Goal: Information Seeking & Learning: Check status

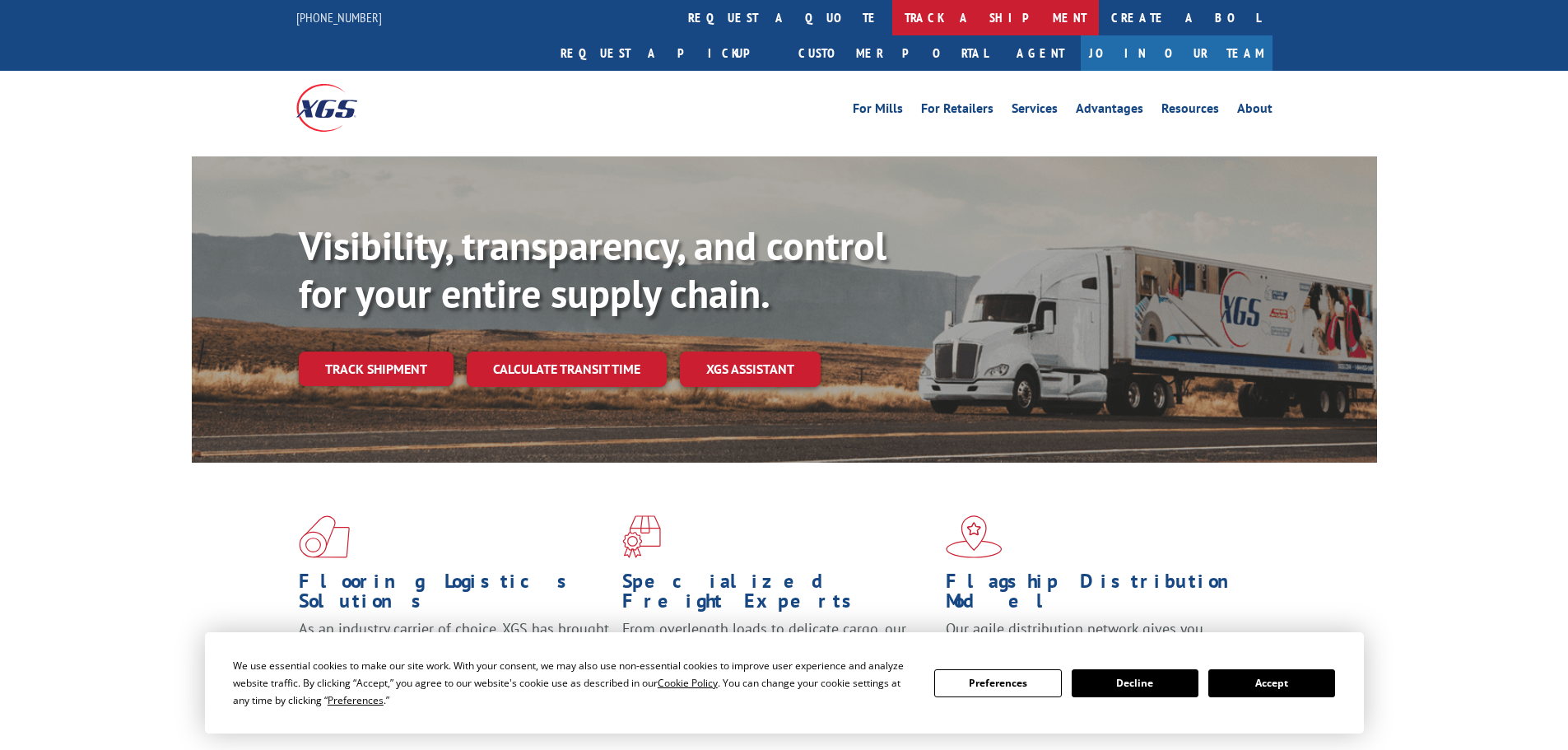
click at [893, 12] on link "track a shipment" at bounding box center [996, 17] width 207 height 36
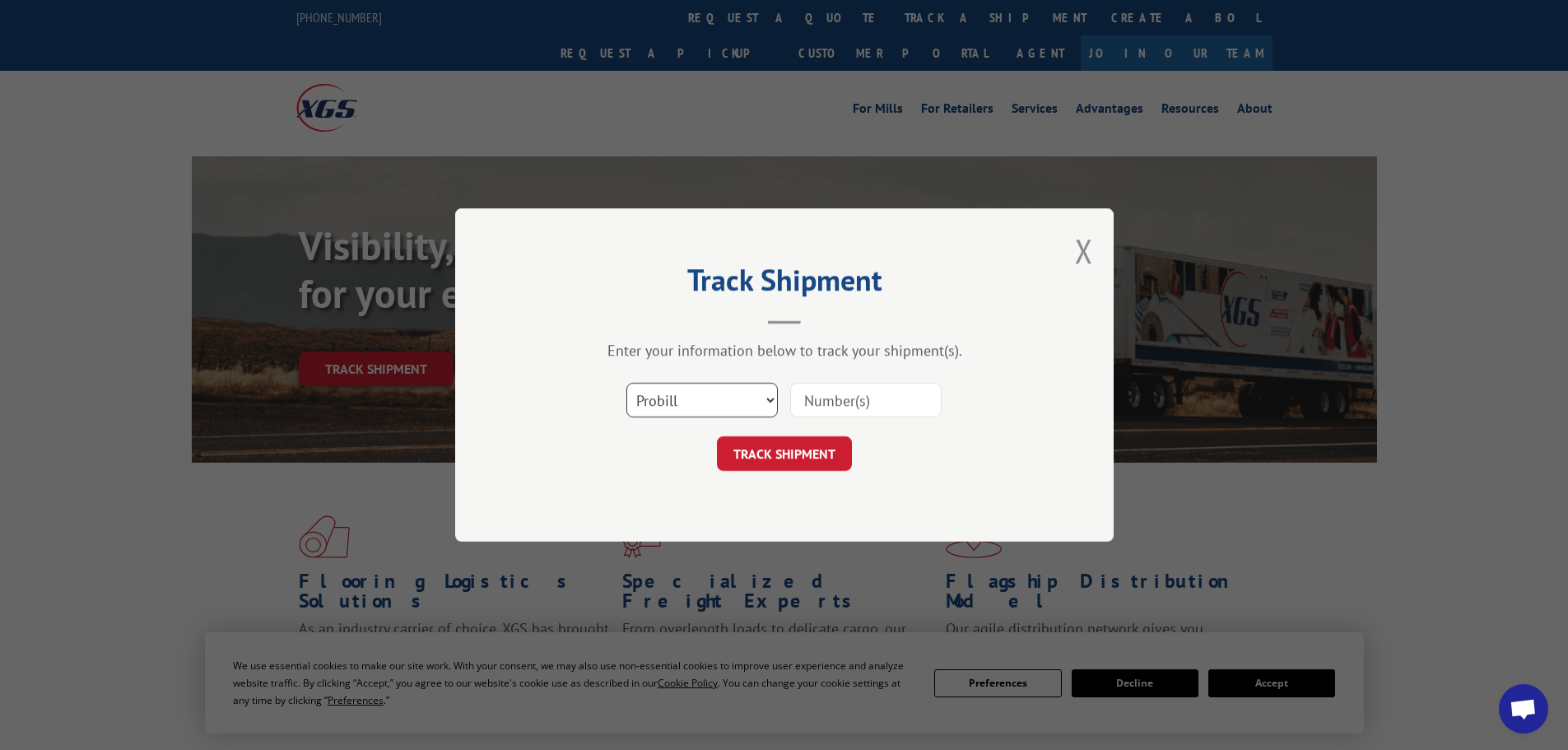
click at [719, 390] on select "Select category... Probill BOL PO" at bounding box center [702, 400] width 152 height 35
select select "bol"
click at [626, 383] on select "Select category... Probill BOL PO" at bounding box center [702, 400] width 152 height 35
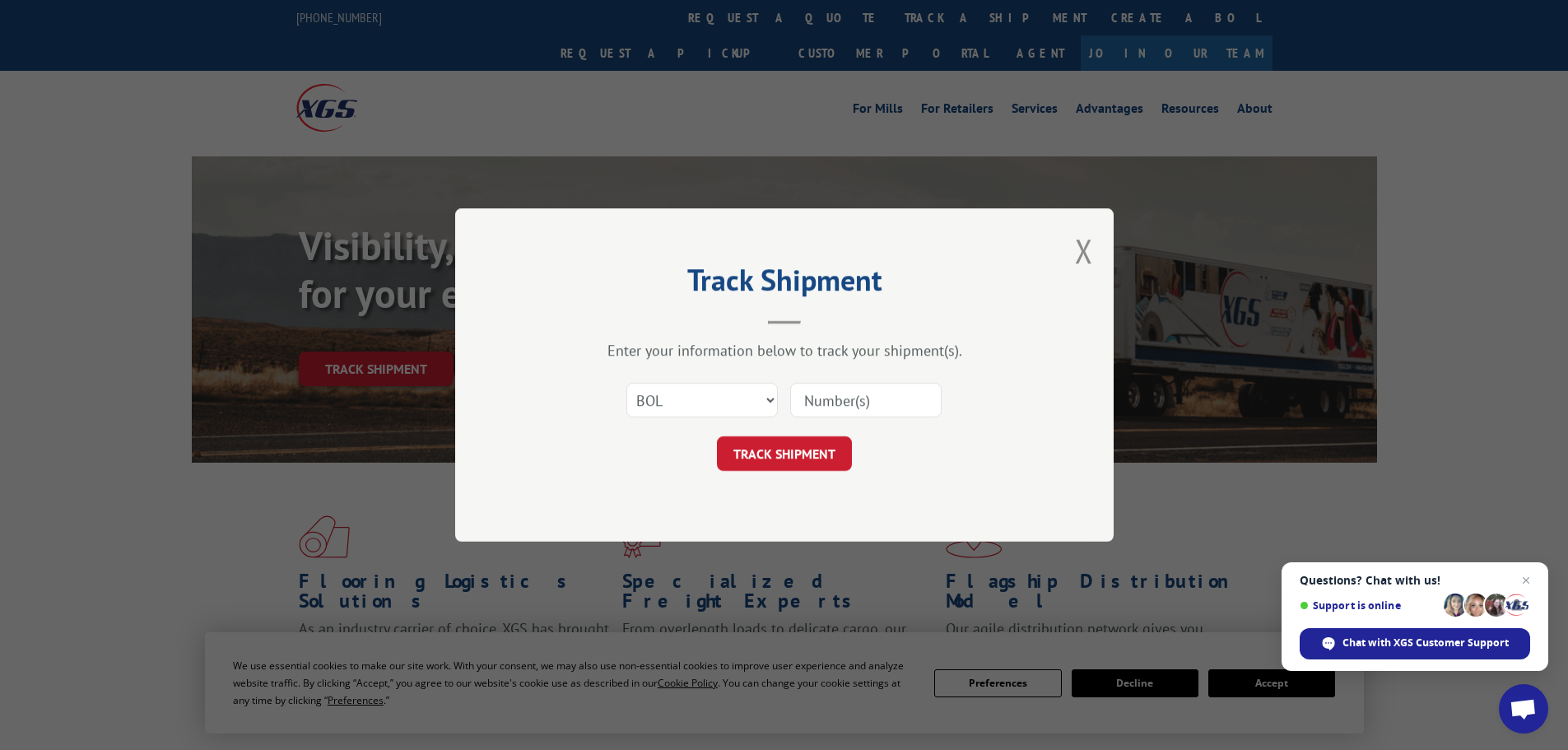
click at [811, 401] on input at bounding box center [866, 400] width 152 height 35
paste input "5549133"
type input "5549133"
click at [822, 454] on button "TRACK SHIPMENT" at bounding box center [784, 454] width 135 height 35
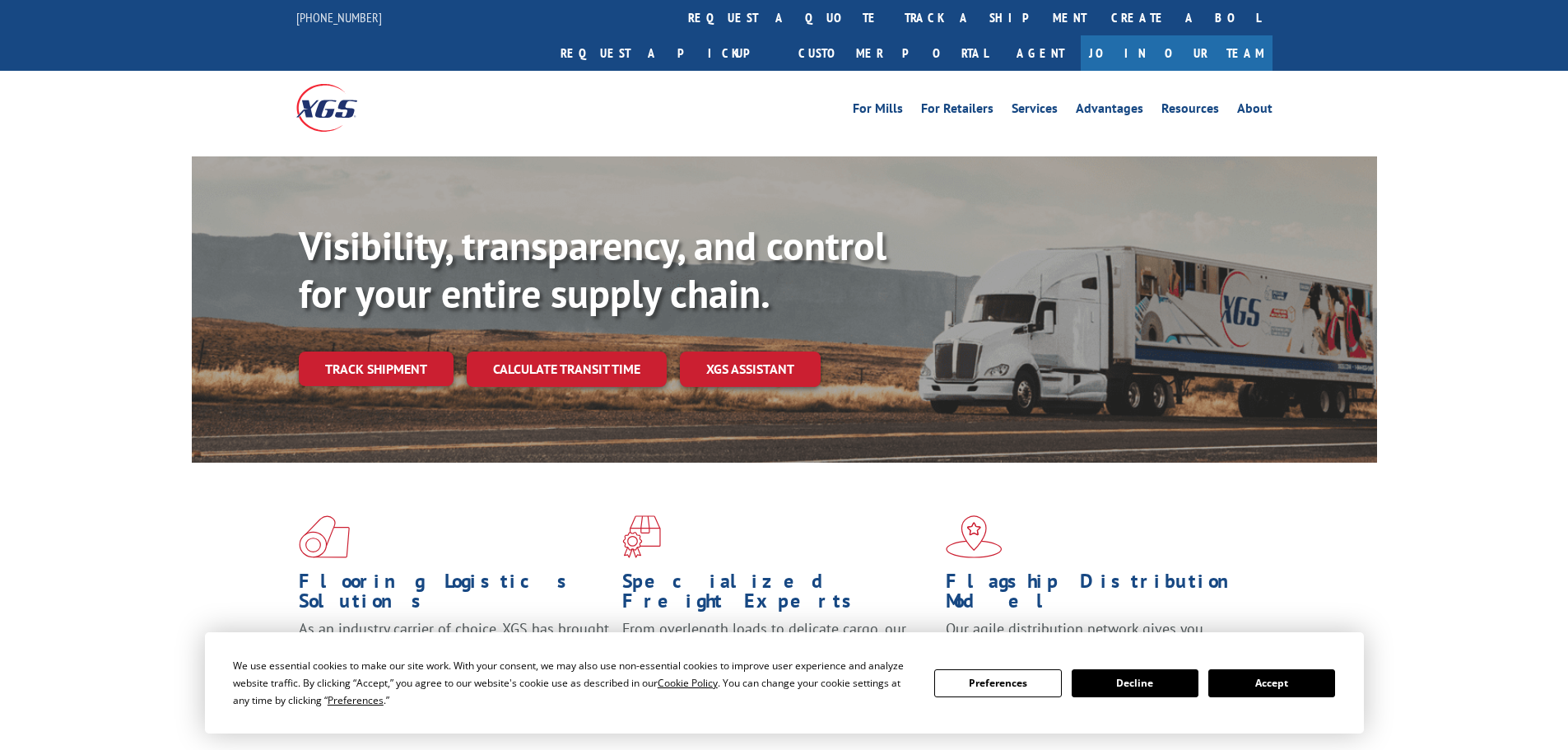
click at [893, 13] on link "track a shipment" at bounding box center [996, 17] width 207 height 36
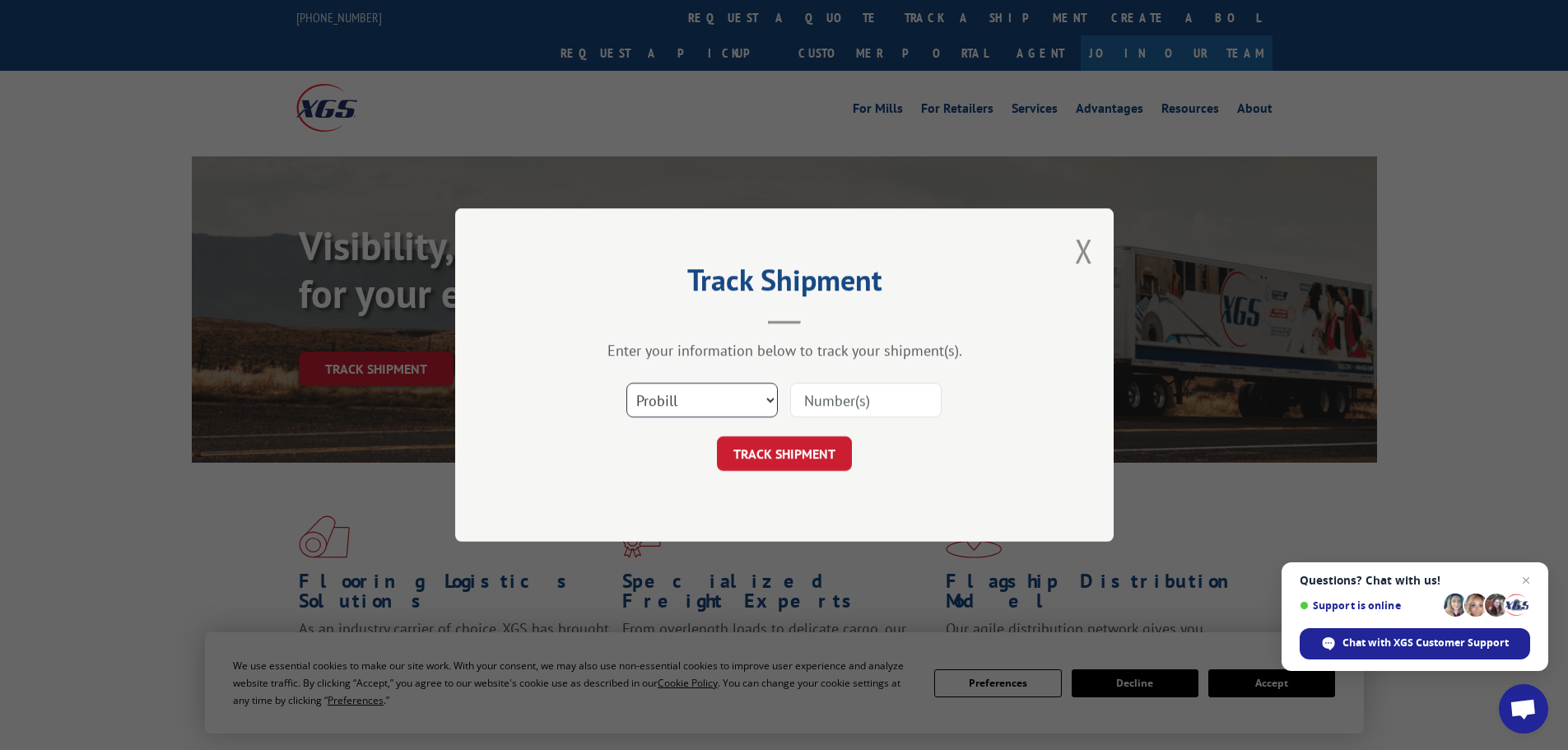
click at [749, 406] on select "Select category... Probill BOL PO" at bounding box center [702, 400] width 152 height 35
select select "bol"
click at [626, 383] on select "Select category... Probill BOL PO" at bounding box center [702, 400] width 152 height 35
click at [845, 397] on input at bounding box center [866, 400] width 152 height 35
paste input "5499601"
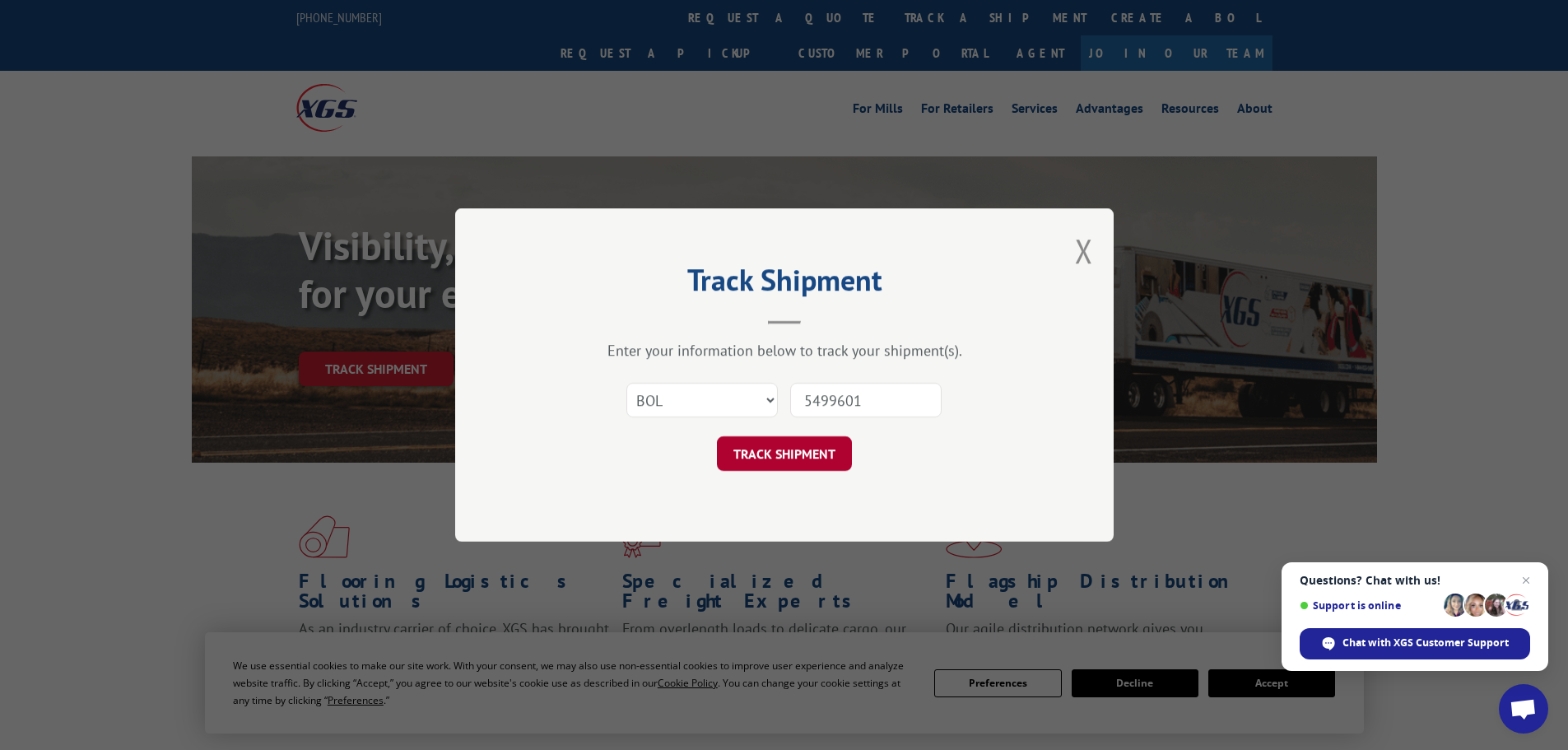
type input "5499601"
click at [767, 450] on button "TRACK SHIPMENT" at bounding box center [784, 454] width 135 height 35
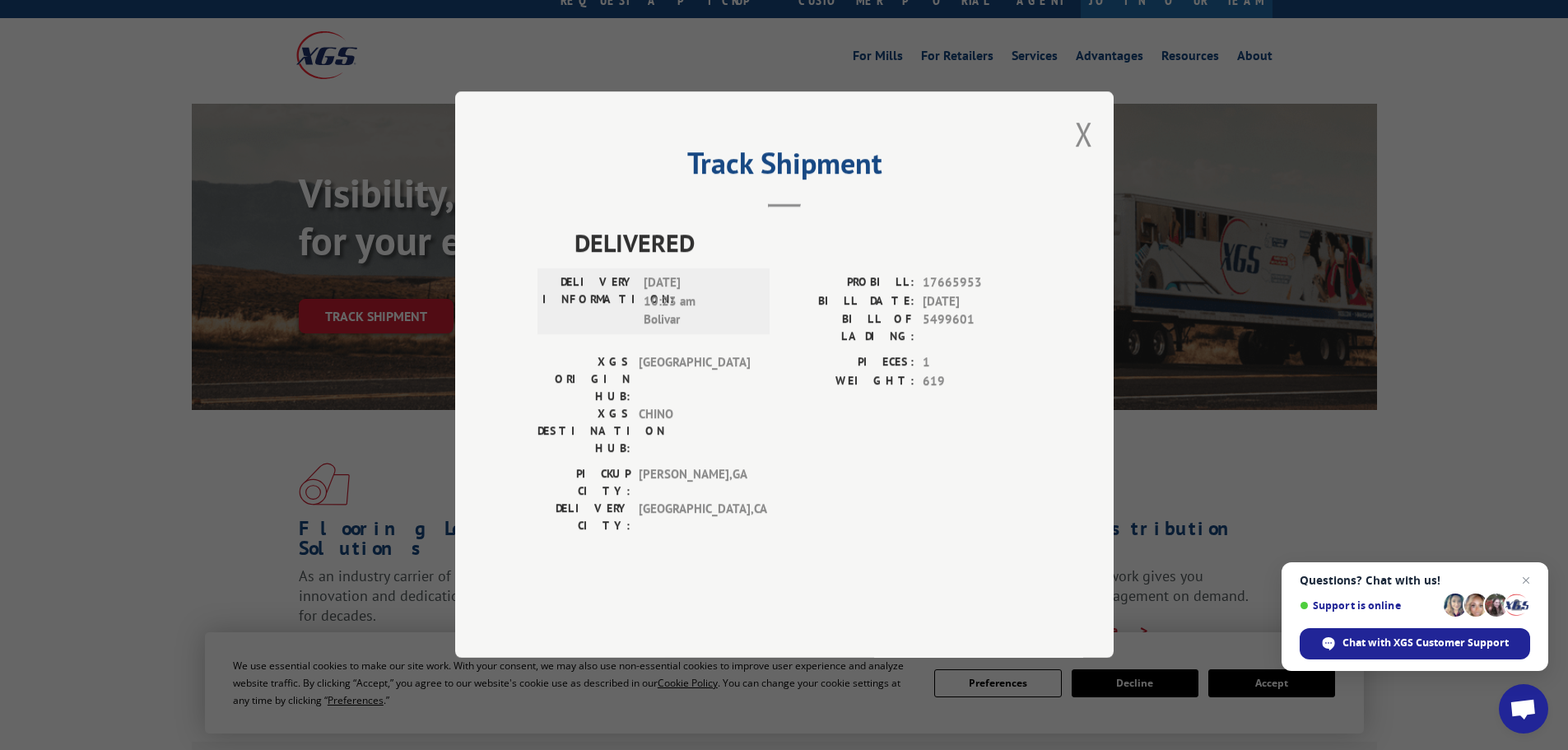
scroll to position [82, 0]
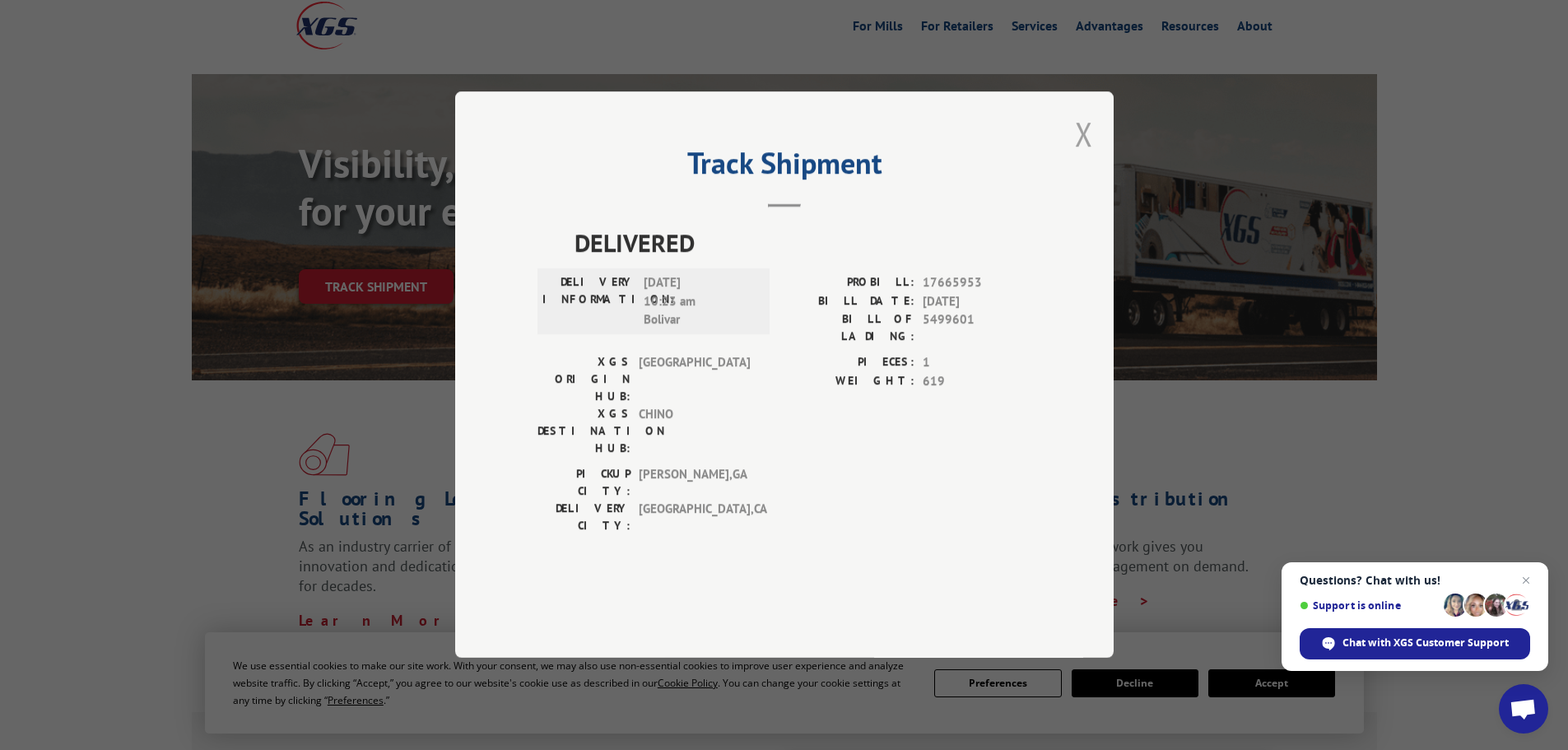
click at [1083, 156] on button "Close modal" at bounding box center [1084, 133] width 18 height 43
